Goal: Obtain resource: Download file/media

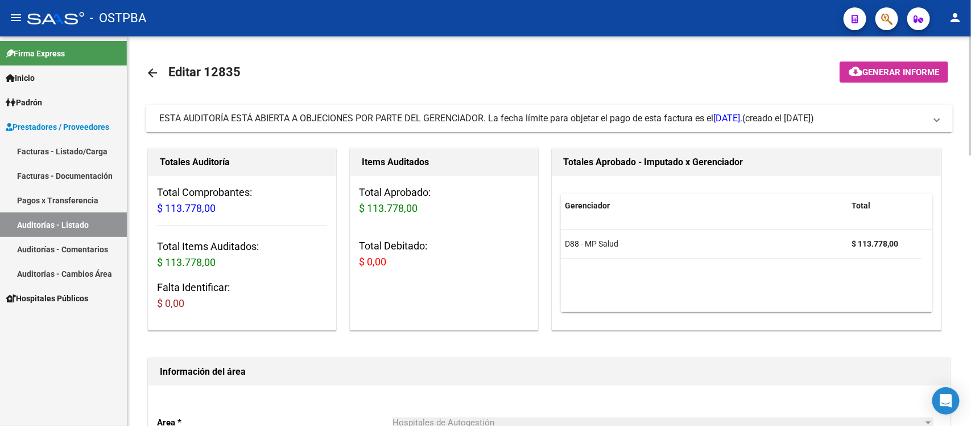
scroll to position [498, 0]
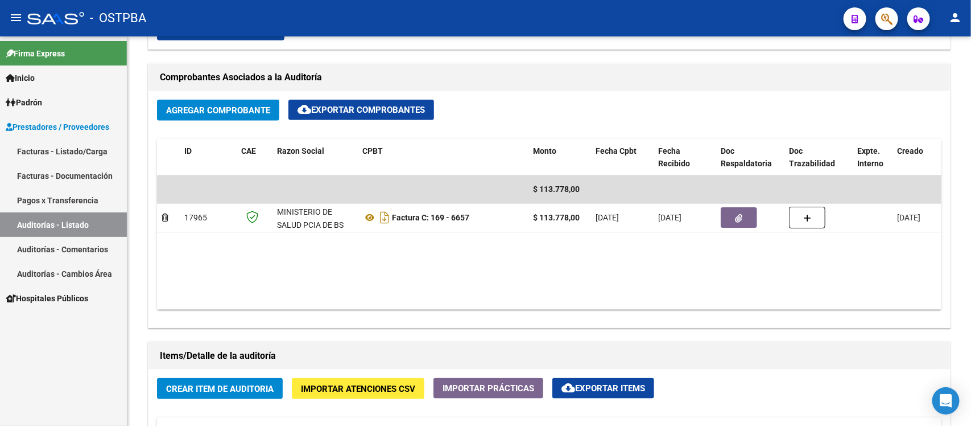
drag, startPoint x: 48, startPoint y: 217, endPoint x: 55, endPoint y: 223, distance: 8.9
click at [48, 217] on link "Auditorías - Listado" at bounding box center [63, 224] width 127 height 24
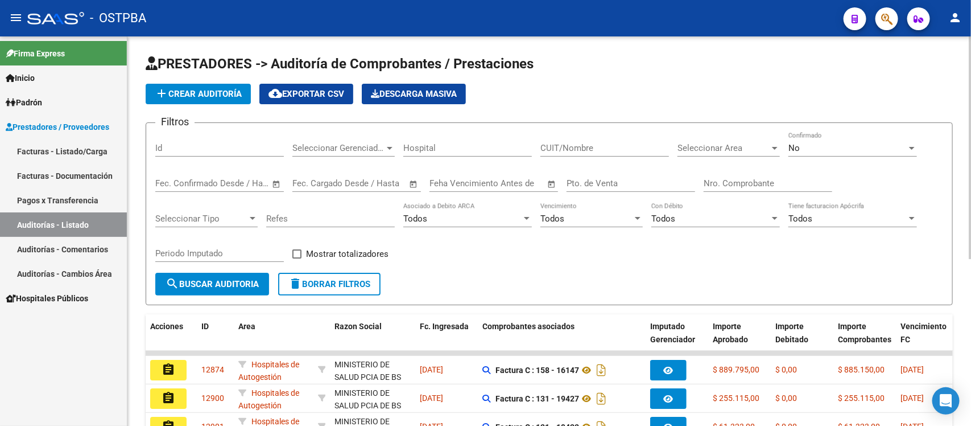
click at [760, 186] on input "Nro. Comprobante" at bounding box center [768, 183] width 129 height 10
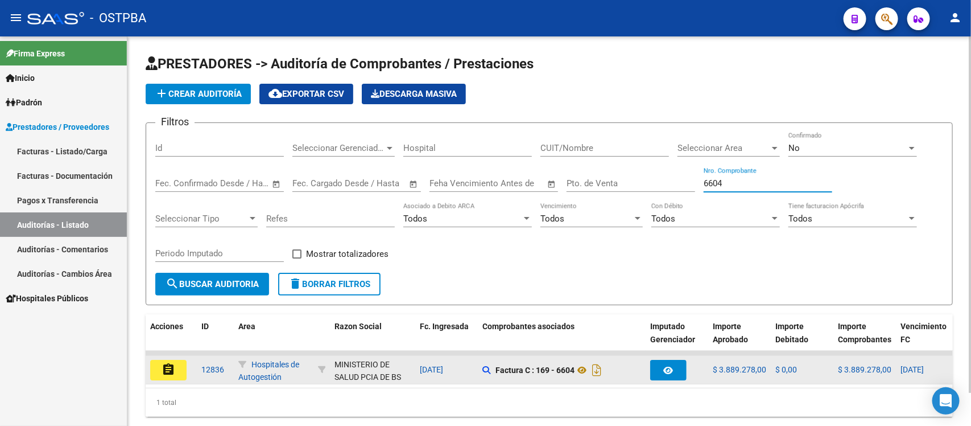
type input "6604"
click at [170, 372] on mat-icon "assignment" at bounding box center [169, 369] width 14 height 14
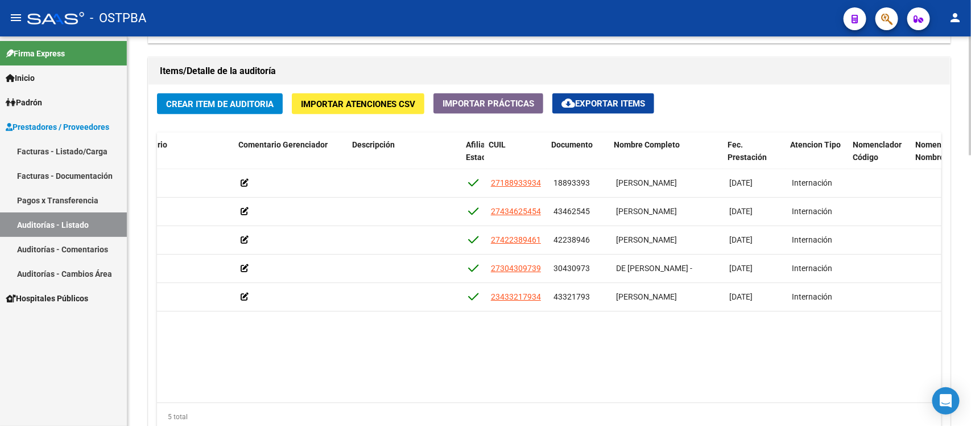
scroll to position [0, 438]
click at [601, 104] on span "cloud_download Exportar Items" at bounding box center [604, 103] width 84 height 10
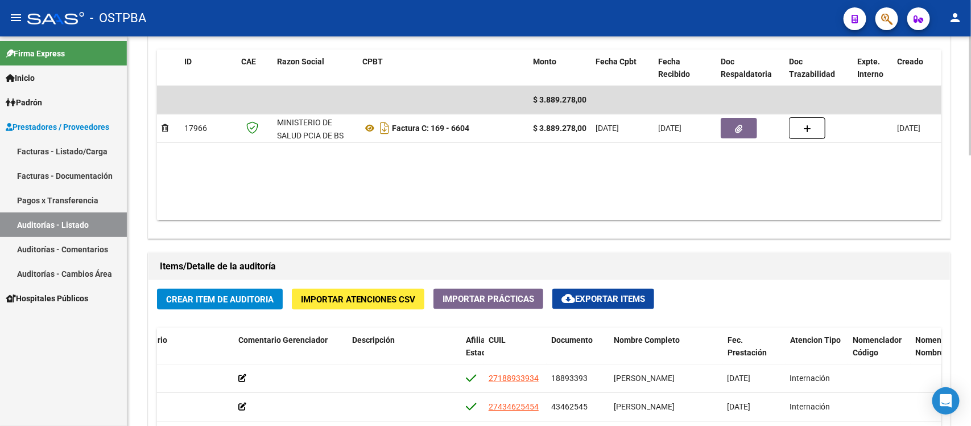
scroll to position [569, 0]
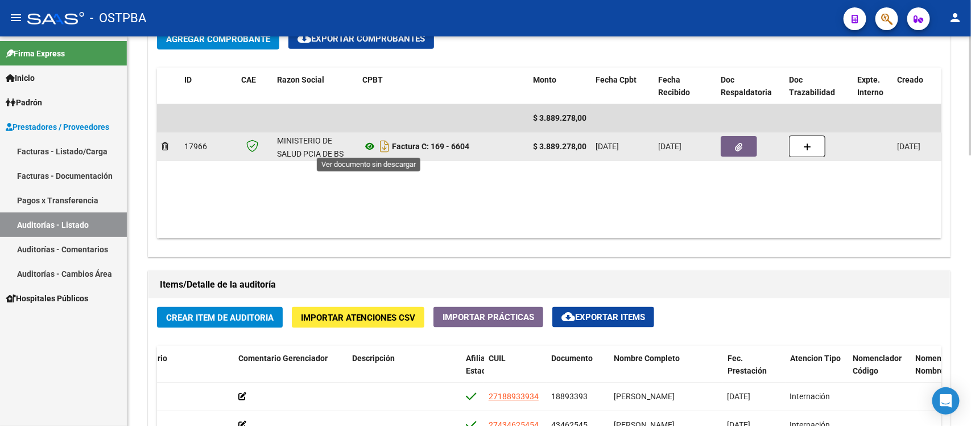
click at [371, 143] on icon at bounding box center [369, 146] width 15 height 14
